Goal: Transaction & Acquisition: Purchase product/service

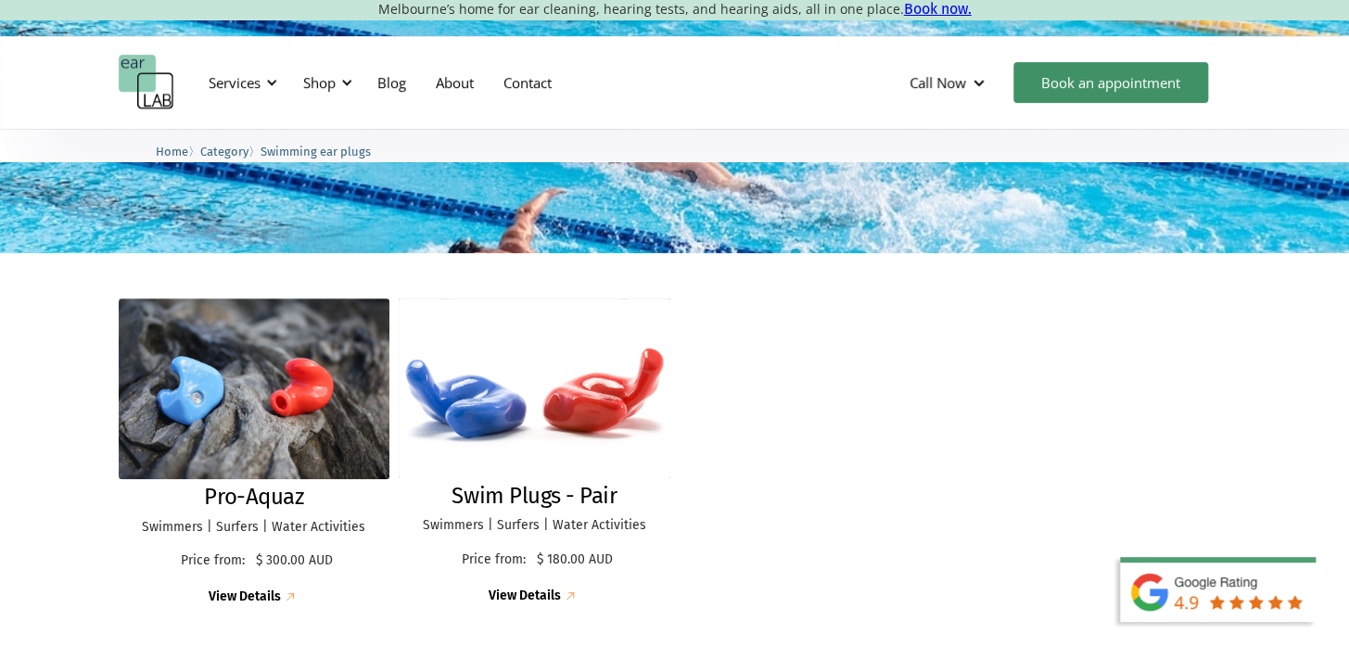
scroll to position [358, 0]
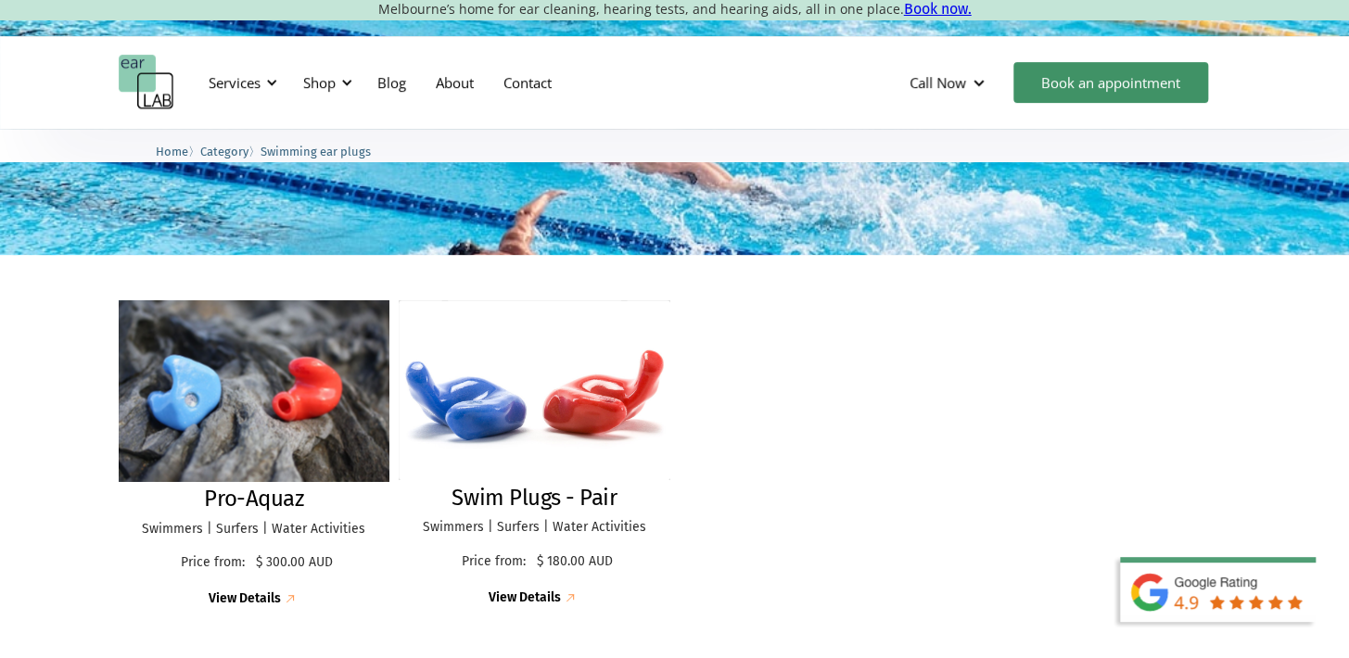
click at [241, 361] on img at bounding box center [254, 390] width 298 height 198
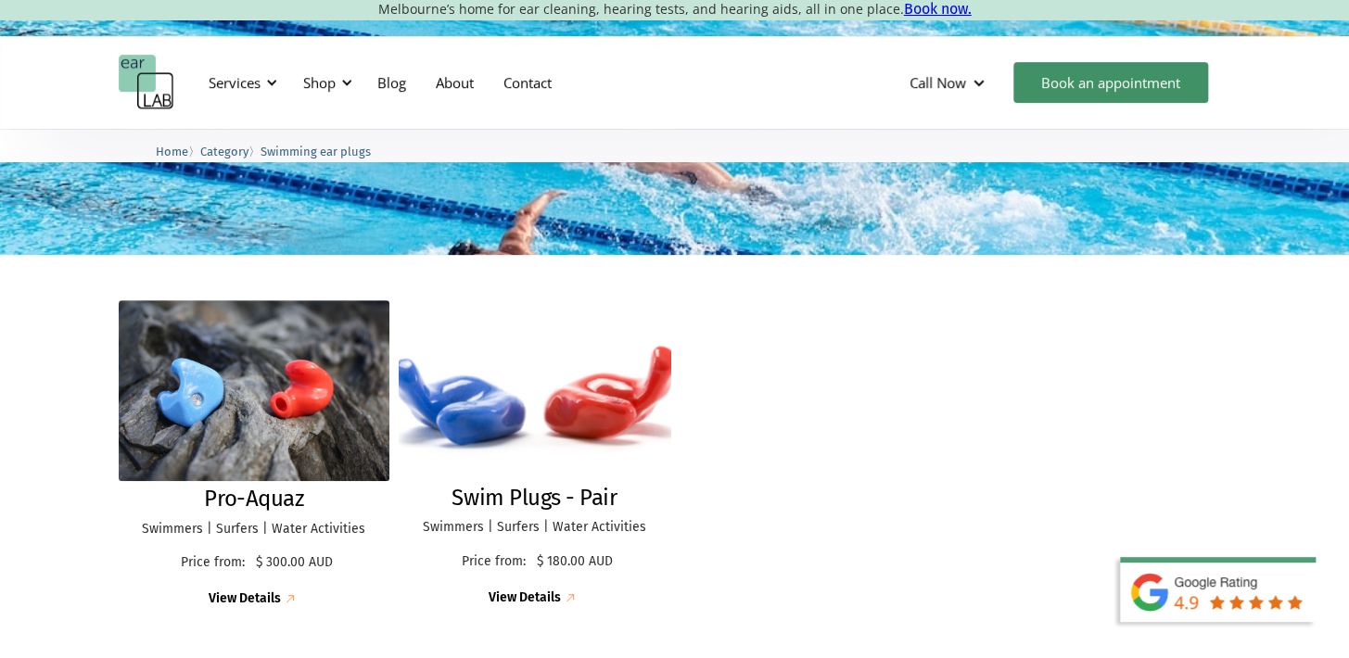
click at [575, 404] on img at bounding box center [534, 389] width 298 height 197
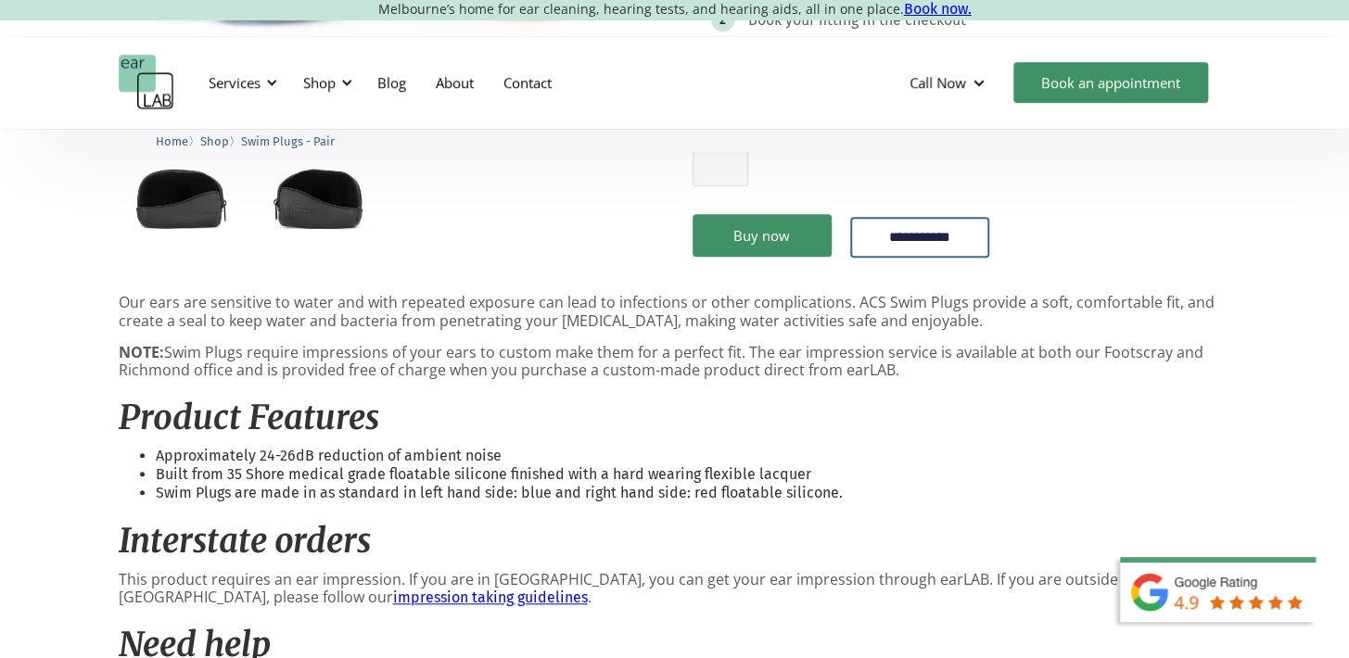
scroll to position [494, 0]
